Goal: Entertainment & Leisure: Consume media (video, audio)

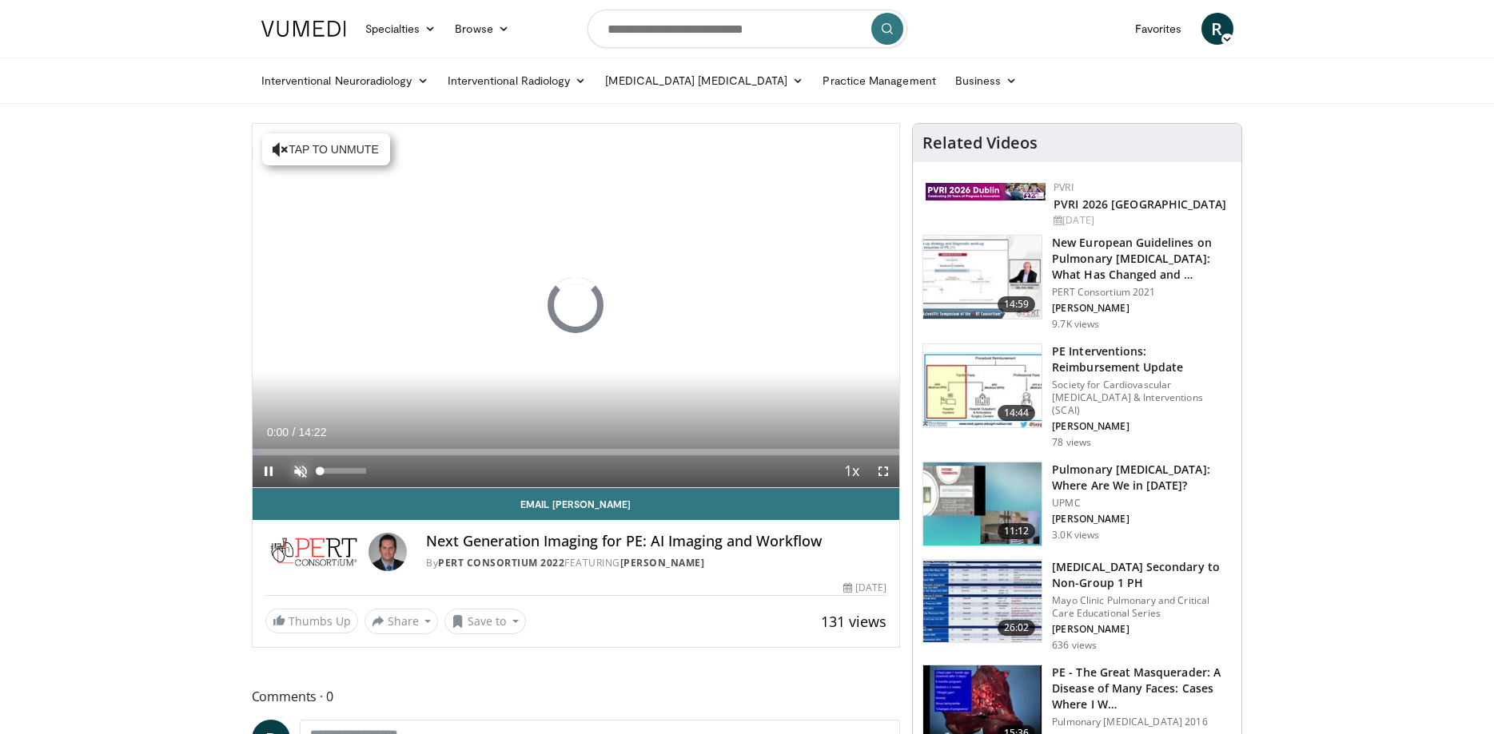
click at [300, 468] on span "Video Player" at bounding box center [301, 472] width 32 height 32
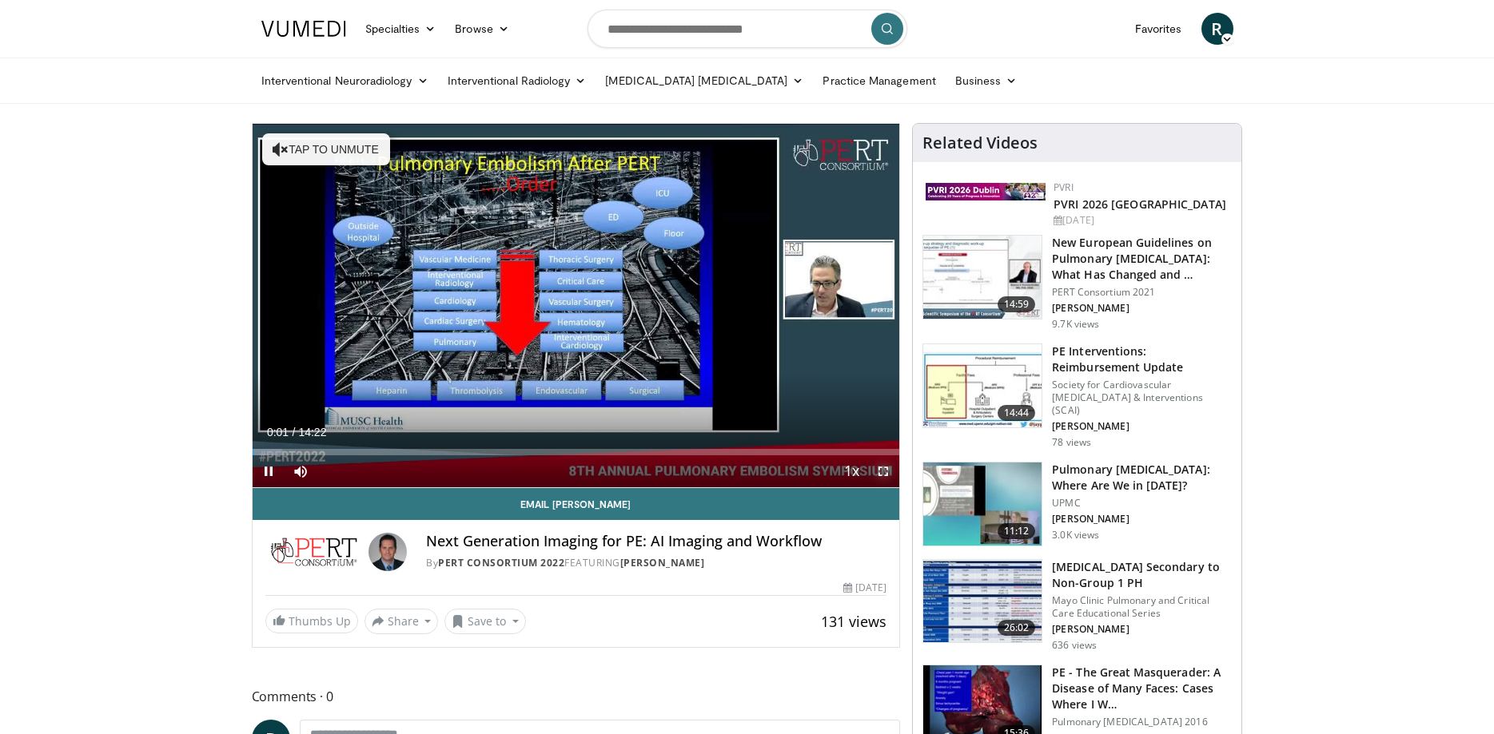
click at [883, 473] on span "Video Player" at bounding box center [883, 472] width 32 height 32
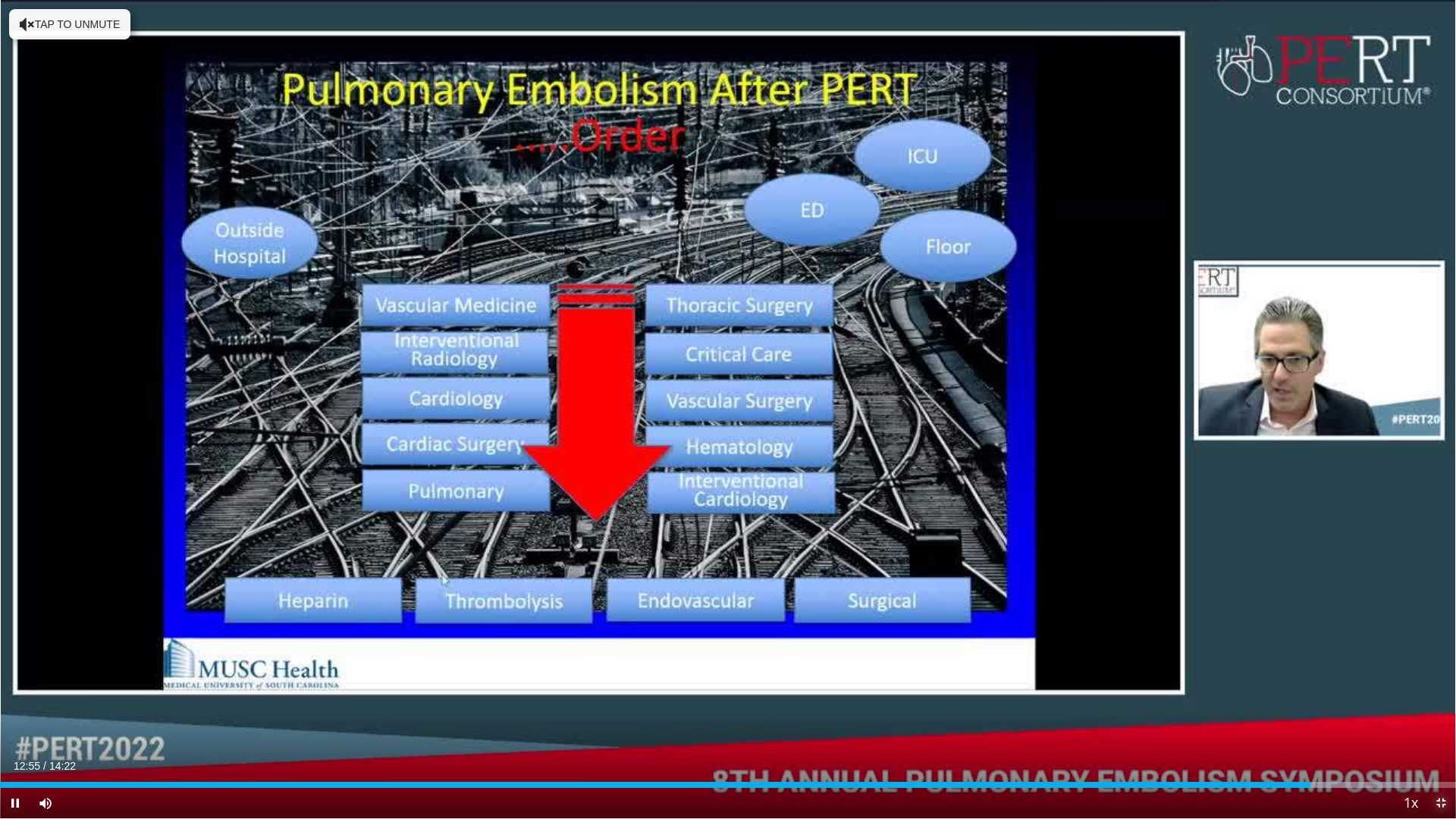
click at [1417, 697] on span "Video Player" at bounding box center [1441, 803] width 30 height 30
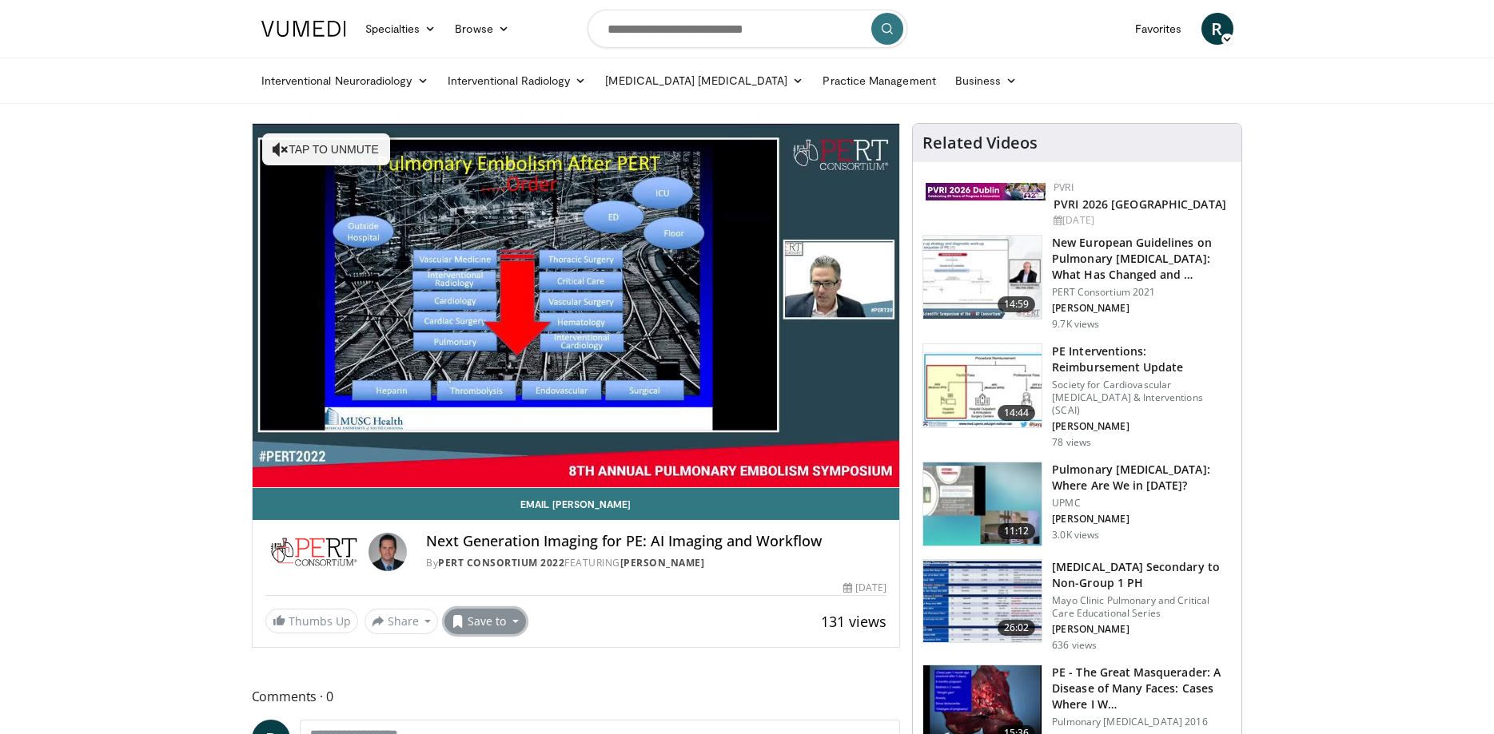
click at [472, 619] on button "Save to" at bounding box center [485, 622] width 82 height 26
